Goal: Task Accomplishment & Management: Use online tool/utility

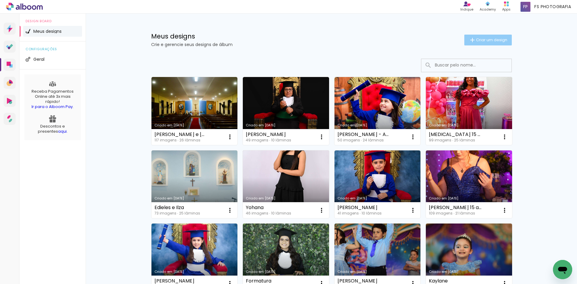
click at [489, 39] on span "Criar um design" at bounding box center [491, 40] width 31 height 4
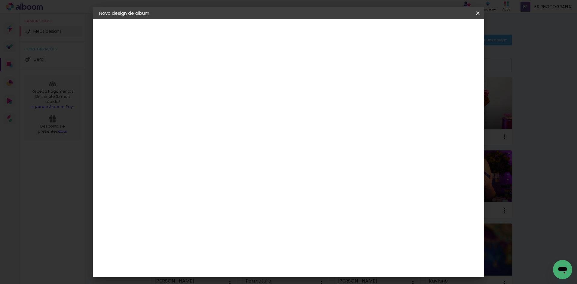
click at [198, 79] on input at bounding box center [198, 80] width 0 height 9
type input "1"
type input "[PERSON_NAME]"
type paper-input "[PERSON_NAME]"
click at [0, 0] on slot "Avançar" at bounding box center [0, 0] width 0 height 0
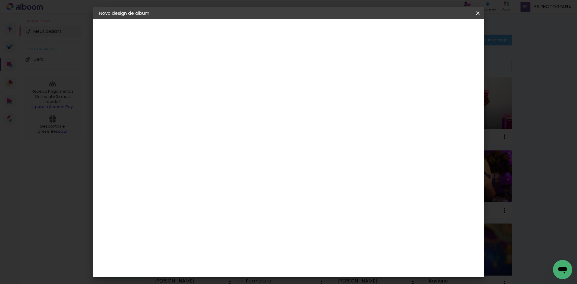
click at [203, 159] on div "Ágata" at bounding box center [201, 158] width 14 height 5
click at [0, 0] on slot "Avançar" at bounding box center [0, 0] width 0 height 0
drag, startPoint x: 292, startPoint y: 112, endPoint x: 300, endPoint y: 99, distance: 15.4
click at [245, 111] on div "Opções disponíveis Luxo Book Tamanho Escolha o tamanho" at bounding box center [212, 114] width 65 height 112
click at [221, 100] on input "text" at bounding box center [209, 104] width 23 height 9
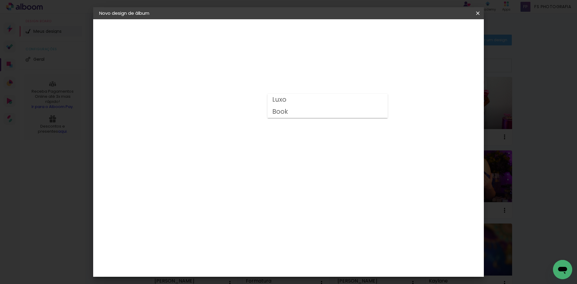
click at [0, 0] on slot "Book" at bounding box center [0, 0] width 0 height 0
click at [271, 64] on input "Book" at bounding box center [235, 68] width 74 height 9
click at [285, 72] on paper-item "Luxo" at bounding box center [326, 70] width 120 height 12
type input "Luxo"
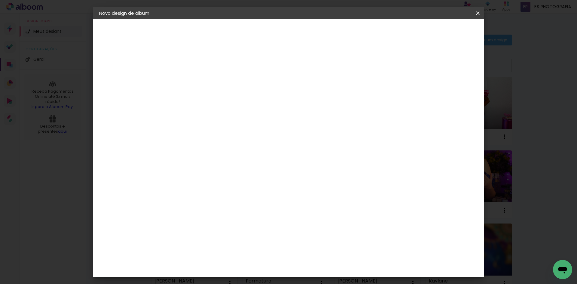
click at [238, 222] on span "15 × 15" at bounding box center [224, 230] width 28 height 16
click at [0, 0] on slot "Avançar" at bounding box center [0, 0] width 0 height 0
click at [441, 32] on span "Iniciar design" at bounding box center [426, 32] width 27 height 4
